Goal: Information Seeking & Learning: Learn about a topic

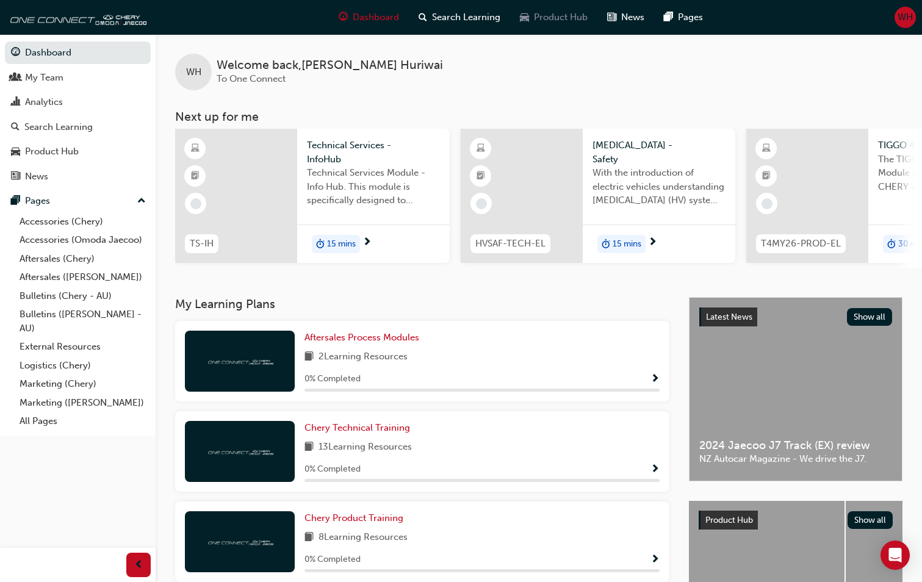
click at [565, 20] on span "Product Hub" at bounding box center [561, 17] width 54 height 14
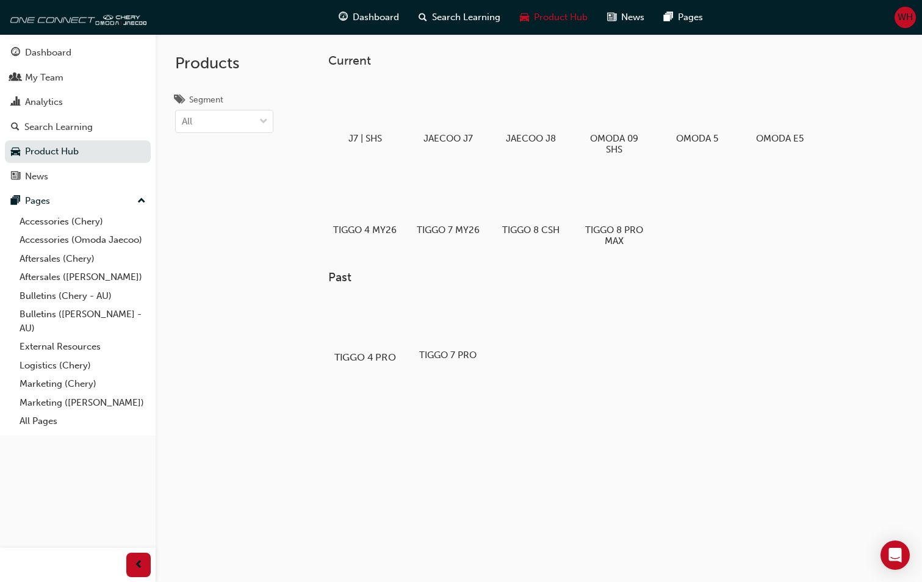
click at [380, 335] on div at bounding box center [365, 321] width 68 height 48
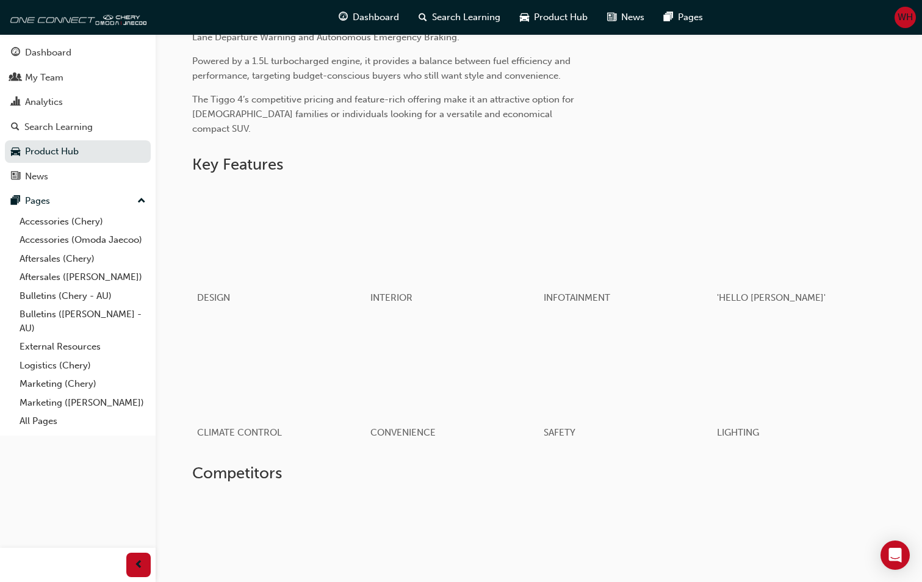
scroll to position [610, 0]
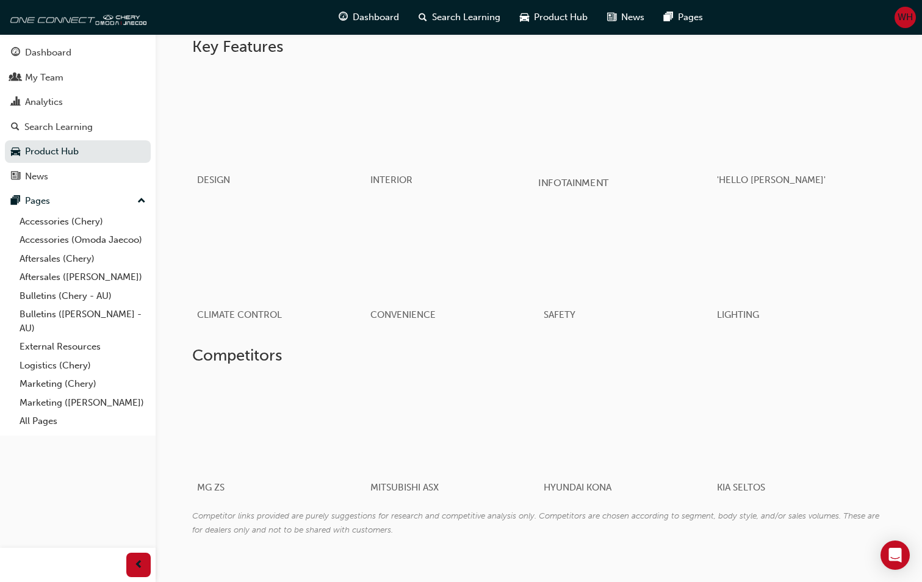
click at [576, 177] on span "INFOTAINMENT" at bounding box center [573, 183] width 71 height 12
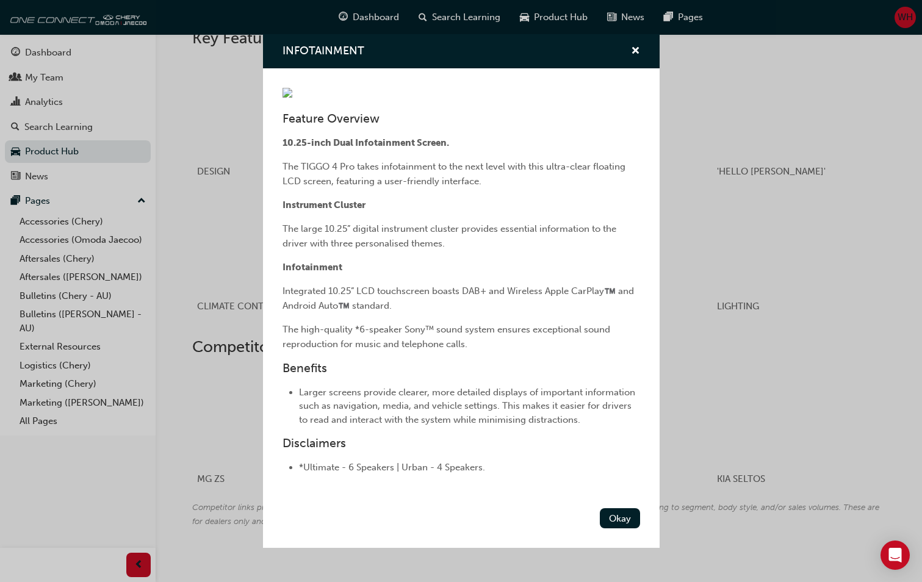
scroll to position [621, 0]
click at [704, 312] on div "INFOTAINMENT Feature Overview 10.25-inch Dual Infotainment Screen. The TIGGO 4 …" at bounding box center [461, 291] width 922 height 582
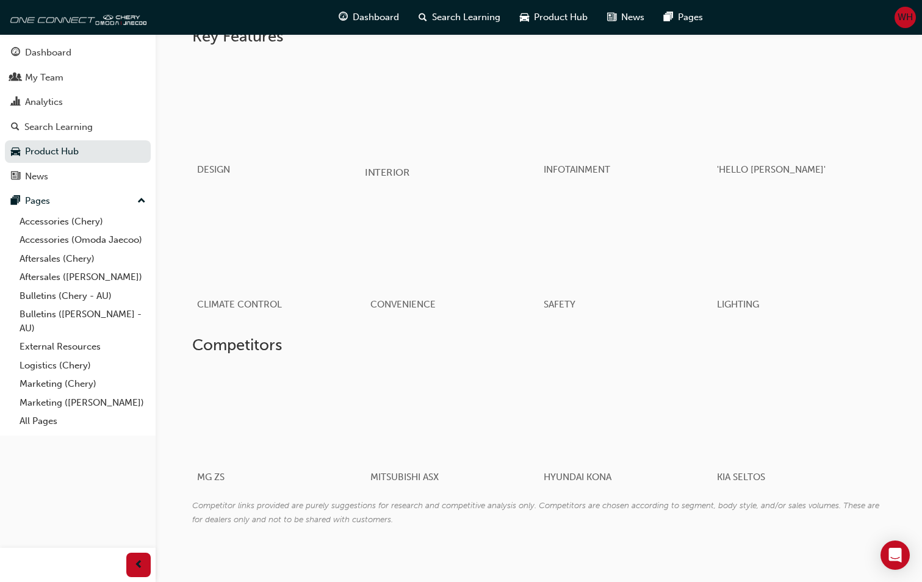
click at [397, 167] on span "INTERIOR" at bounding box center [387, 173] width 45 height 12
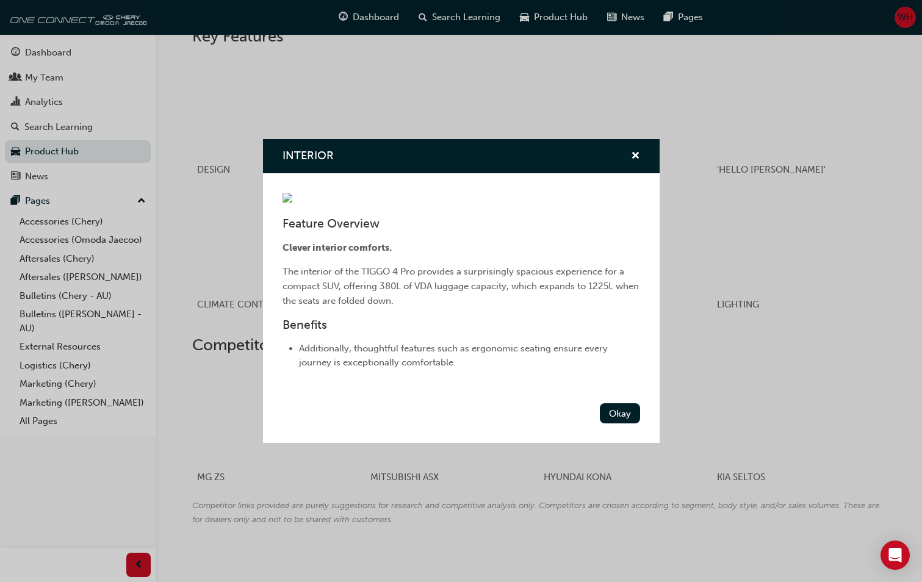
click at [741, 229] on div "INTERIOR Feature Overview Clever interior comforts. The interior of the TIGGO 4…" at bounding box center [461, 291] width 922 height 582
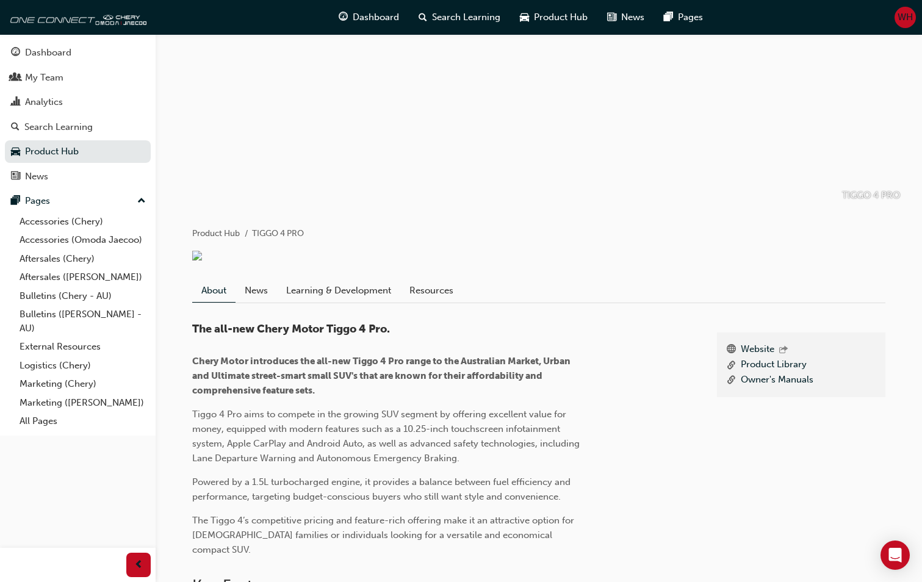
scroll to position [0, 0]
